Goal: Transaction & Acquisition: Purchase product/service

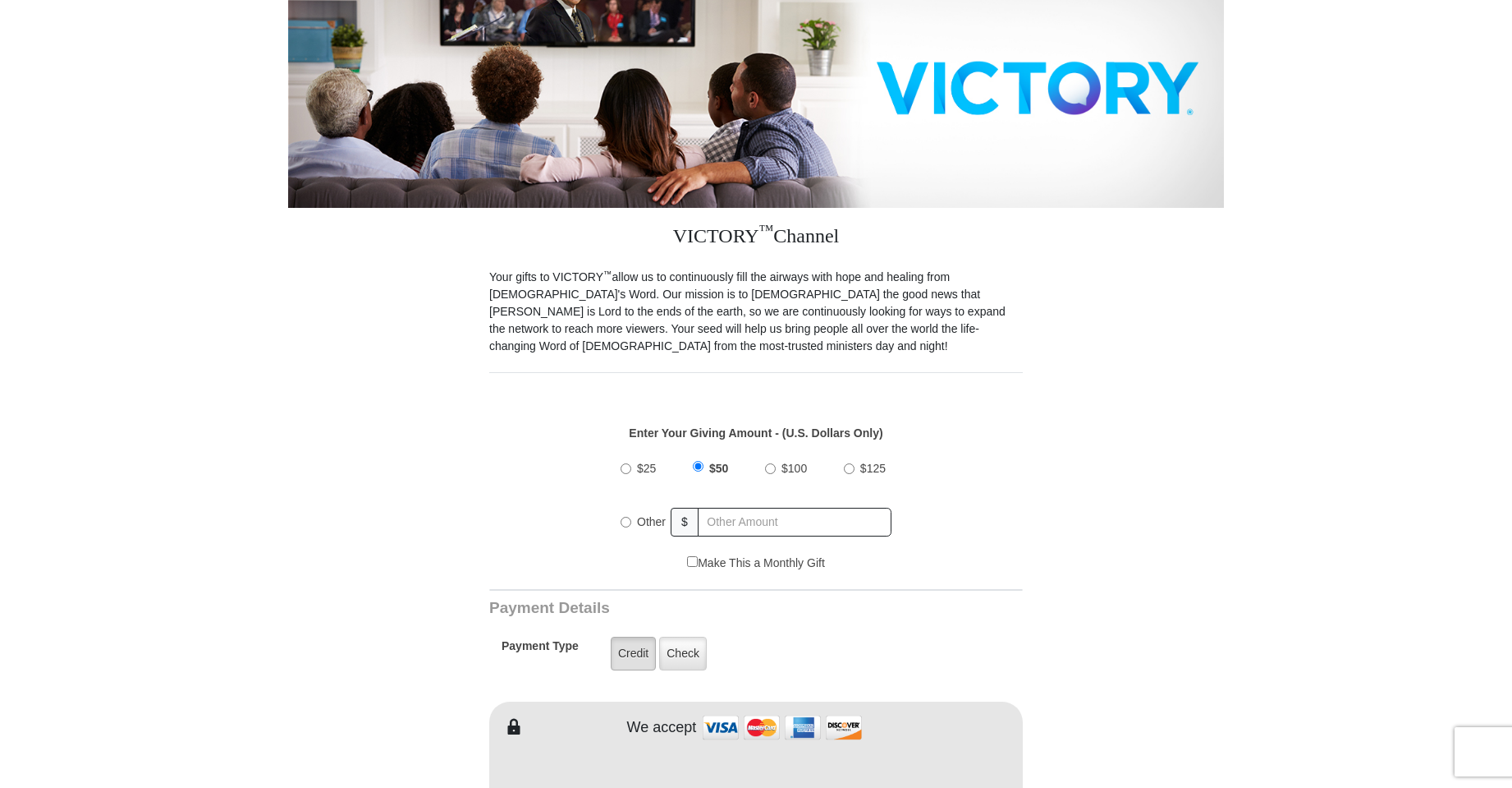
click at [637, 637] on label "Credit" at bounding box center [634, 654] width 45 height 34
click at [0, 0] on input "Credit" at bounding box center [0, 0] width 0 height 0
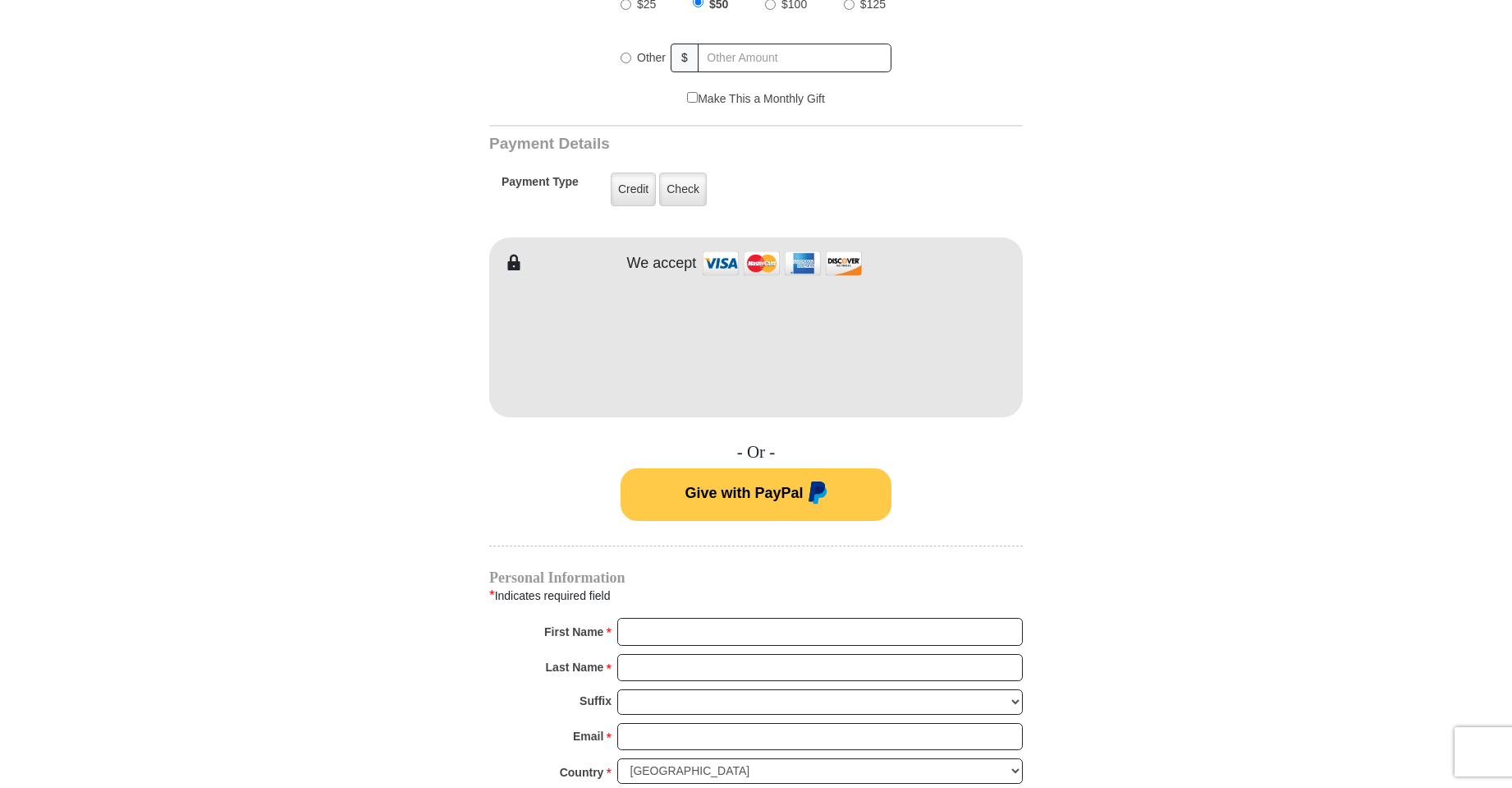
scroll to position [739, 0]
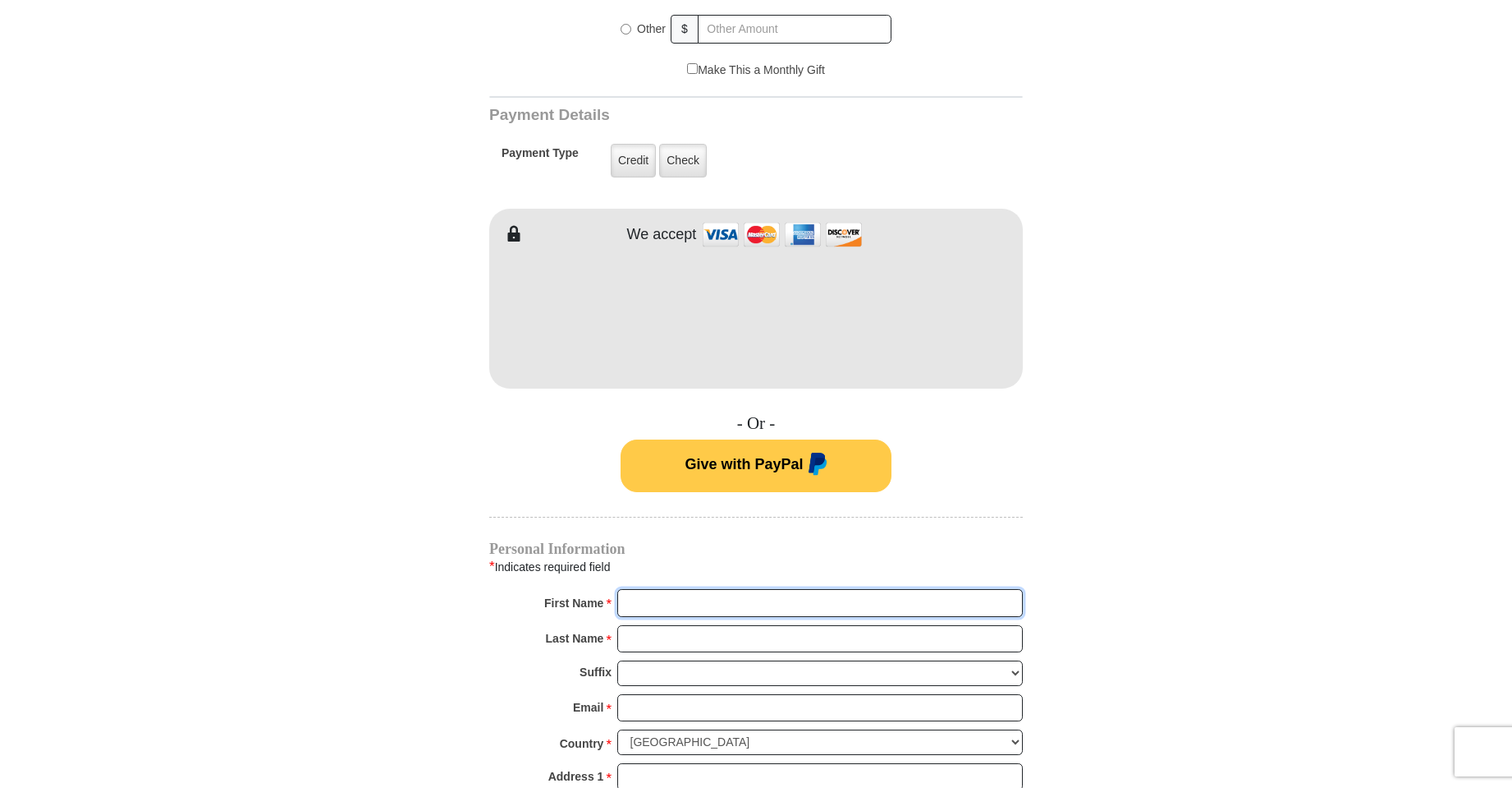
click at [631, 589] on input "First Name *" at bounding box center [820, 603] width 405 height 28
type input "[PERSON_NAME]"
click at [654, 625] on input "Last Name *" at bounding box center [820, 640] width 405 height 28
type input "[PERSON_NAME]"
click at [652, 694] on input "Email *" at bounding box center [820, 709] width 405 height 28
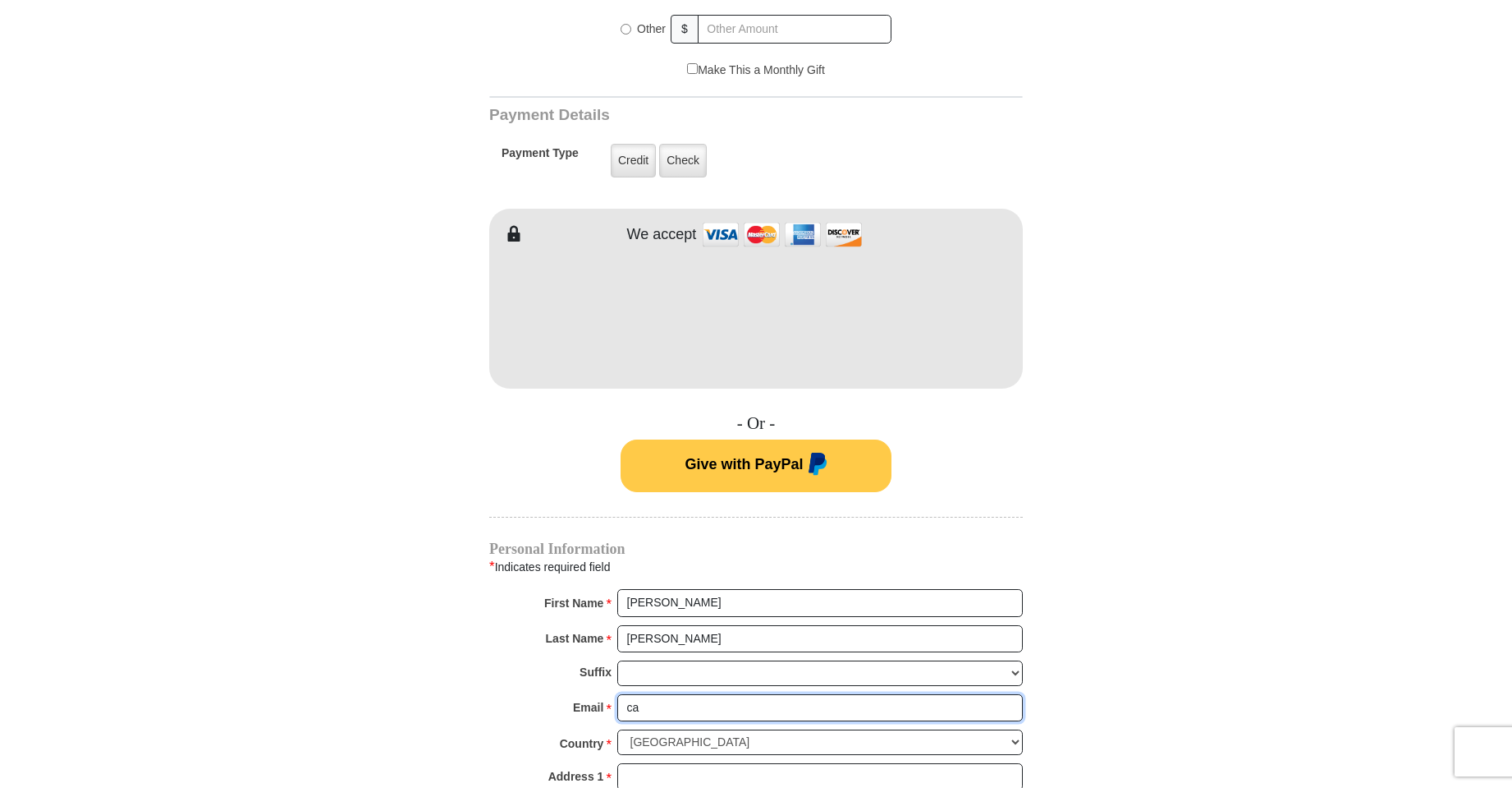
type input "cannonfamily3@verizon.net"
click at [676, 763] on input "Address 1 *" at bounding box center [820, 778] width 405 height 28
type input "1904 Diane Circle"
type input "Phoenixville"
select select "PA"
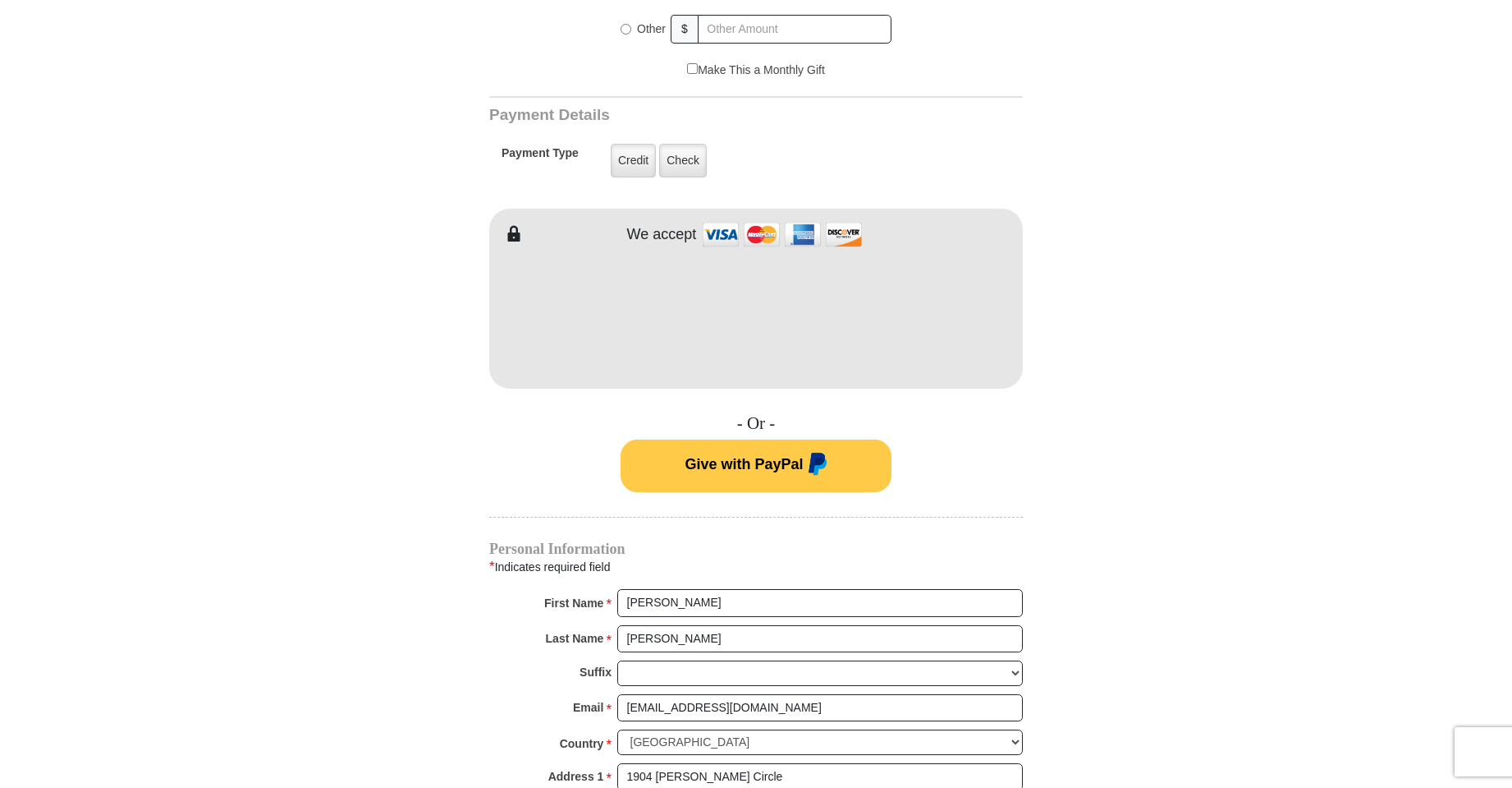
type input "19460"
type input "6109350199"
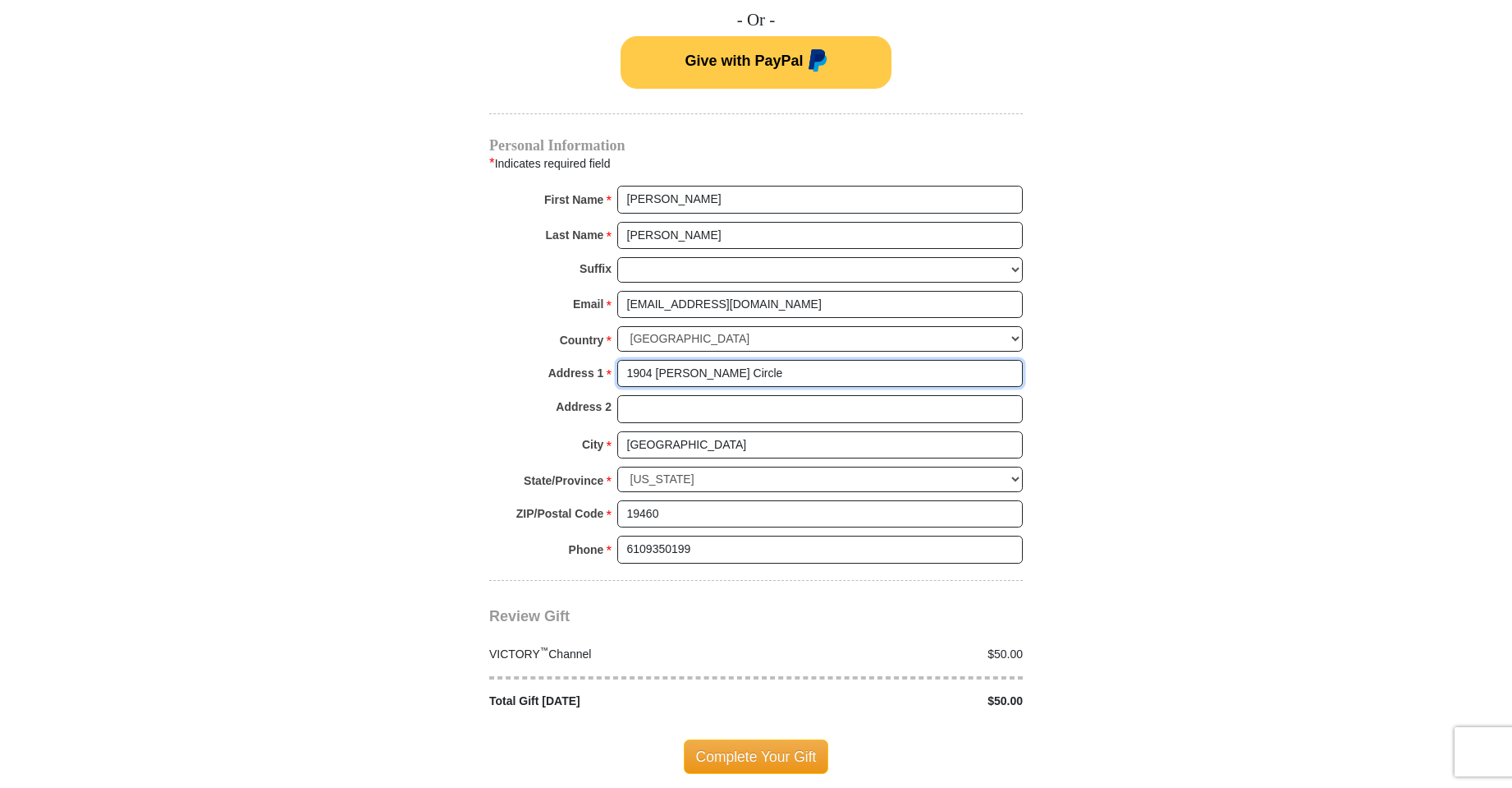
scroll to position [1150, 0]
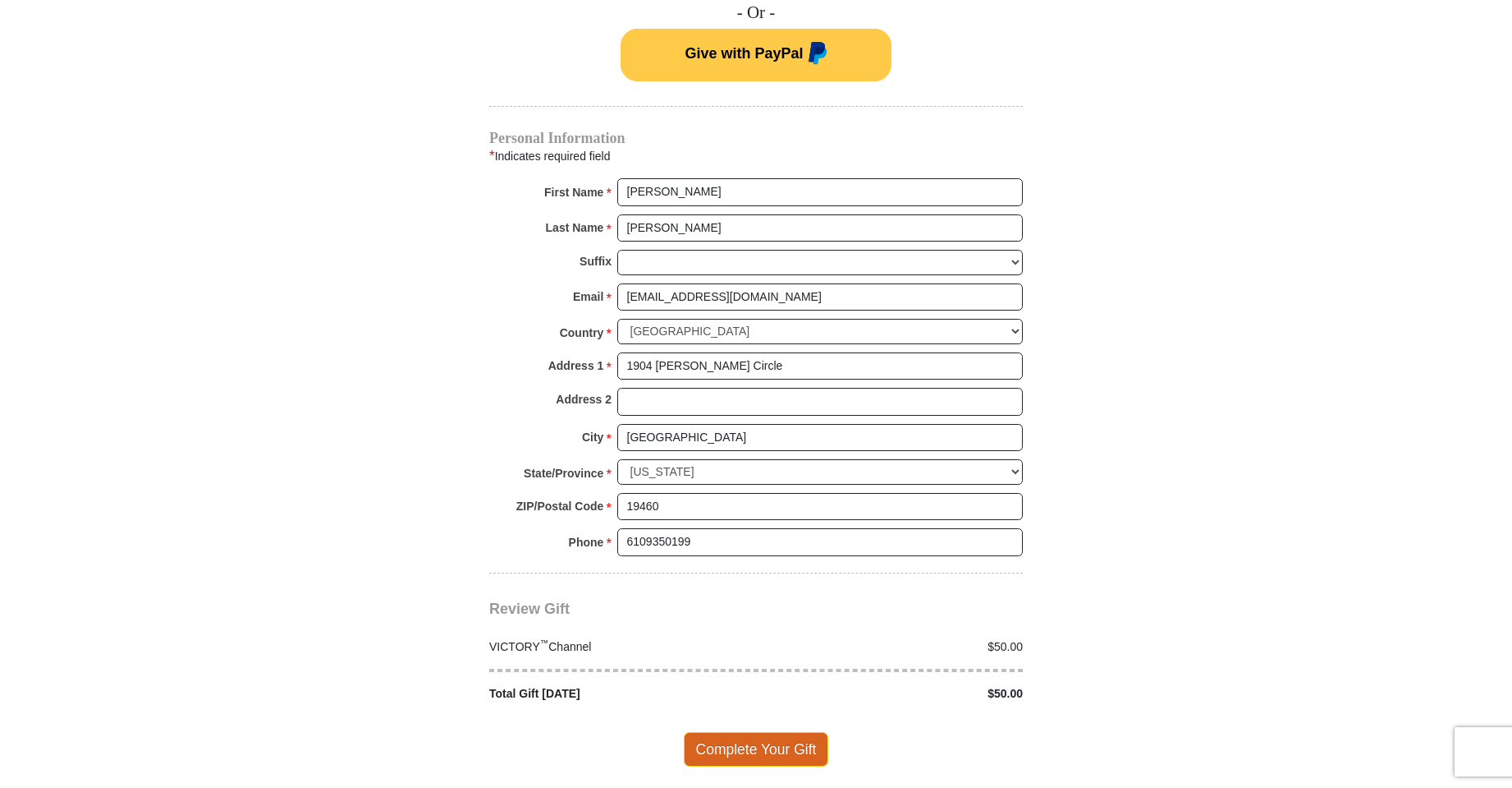
click at [744, 733] on span "Complete Your Gift" at bounding box center [756, 749] width 145 height 35
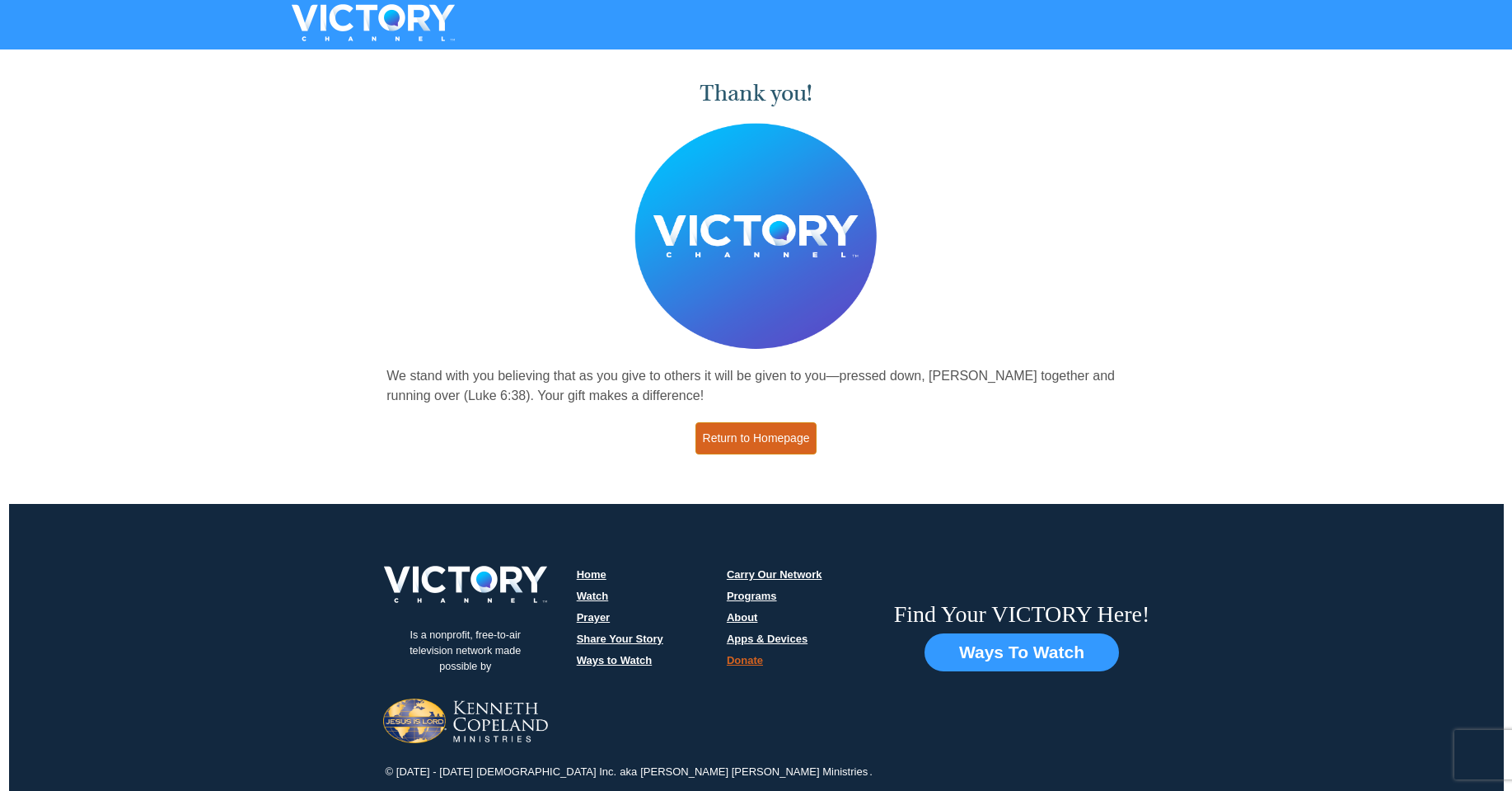
click at [716, 439] on link "Return to Homepage" at bounding box center [756, 438] width 122 height 32
